Goal: Task Accomplishment & Management: Use online tool/utility

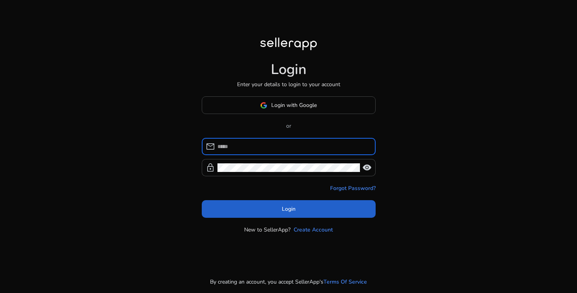
type input "**********"
click at [288, 208] on span "Login" at bounding box center [289, 209] width 14 height 8
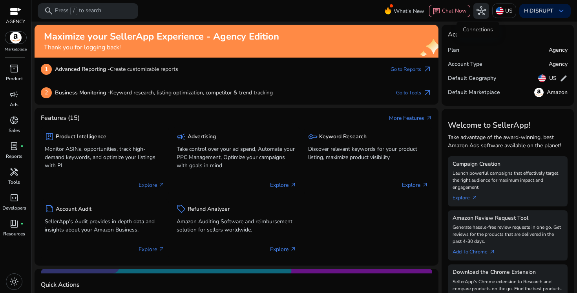
click at [480, 12] on span "hub" at bounding box center [480, 10] width 9 height 9
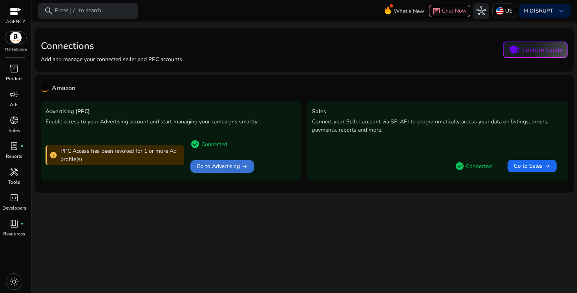
click at [204, 164] on span "Go to Advertising" at bounding box center [218, 167] width 43 height 8
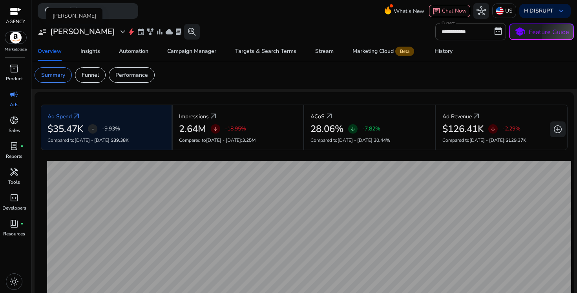
click at [71, 33] on h3 "[PERSON_NAME]" at bounding box center [82, 31] width 65 height 9
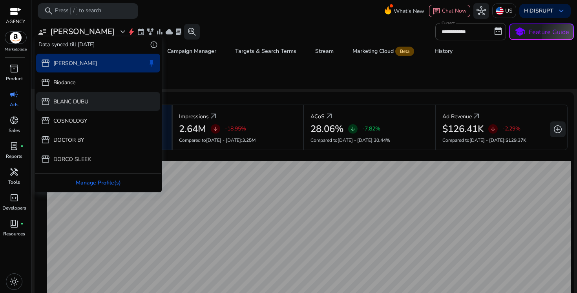
click at [95, 96] on div "storefront BLANC DUBU" at bounding box center [98, 101] width 124 height 19
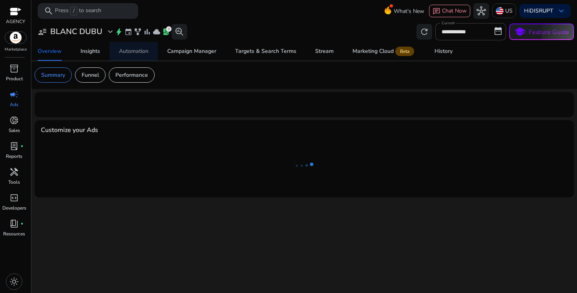
click at [142, 53] on div "Automation" at bounding box center [133, 51] width 29 height 5
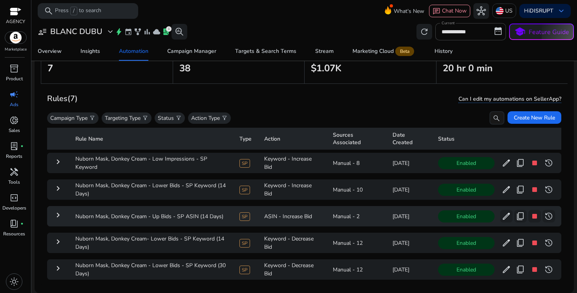
click at [61, 213] on mat-icon "keyboard_arrow_right" at bounding box center [57, 215] width 9 height 9
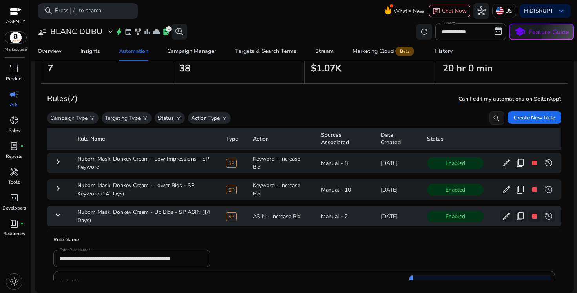
click at [62, 216] on mat-icon "keyboard_arrow_down" at bounding box center [57, 215] width 9 height 9
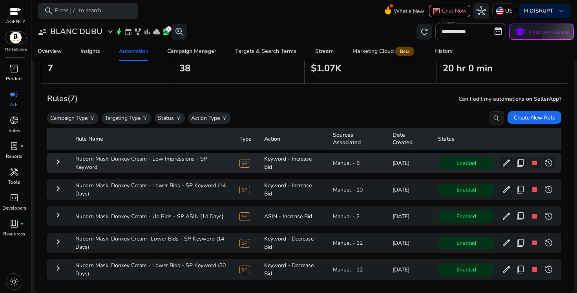
click at [62, 159] on mat-icon "keyboard_arrow_right" at bounding box center [57, 161] width 9 height 9
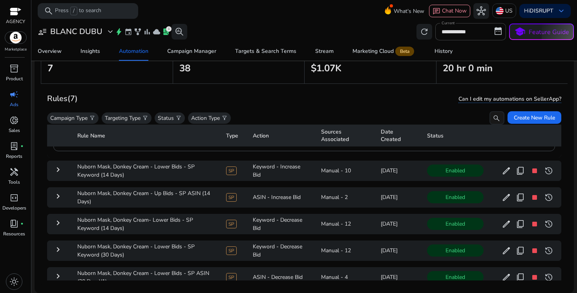
scroll to position [852, 0]
click at [442, 51] on div "History" at bounding box center [443, 51] width 18 height 5
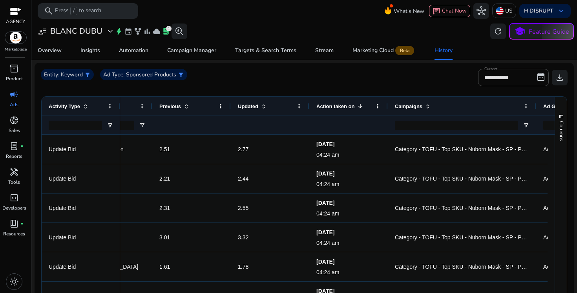
drag, startPoint x: 466, startPoint y: 107, endPoint x: 535, endPoint y: 107, distance: 69.8
click at [535, 107] on div at bounding box center [535, 106] width 3 height 19
